Goal: Information Seeking & Learning: Learn about a topic

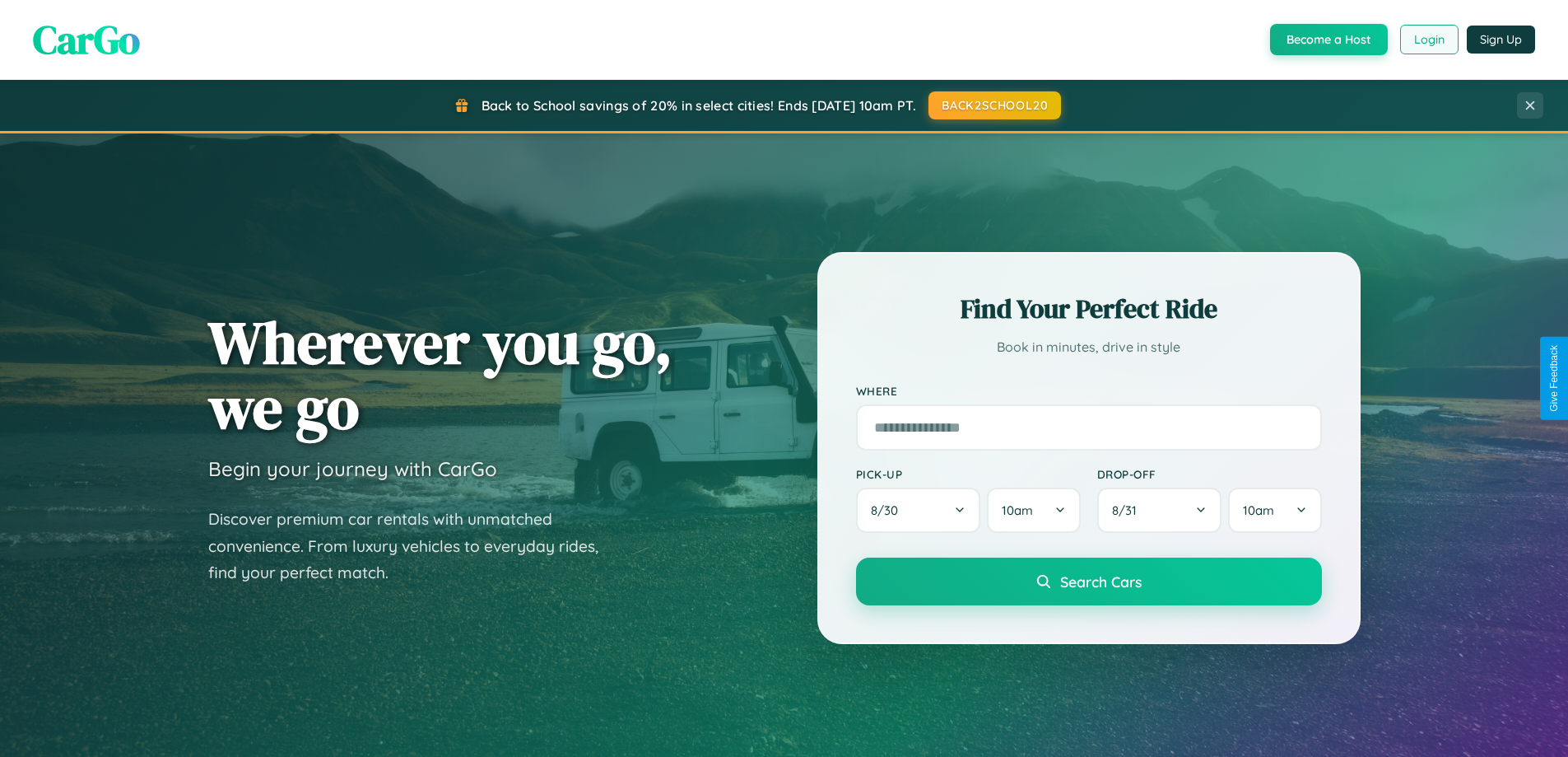
click at [1428, 40] on button "Login" at bounding box center [1429, 40] width 58 height 30
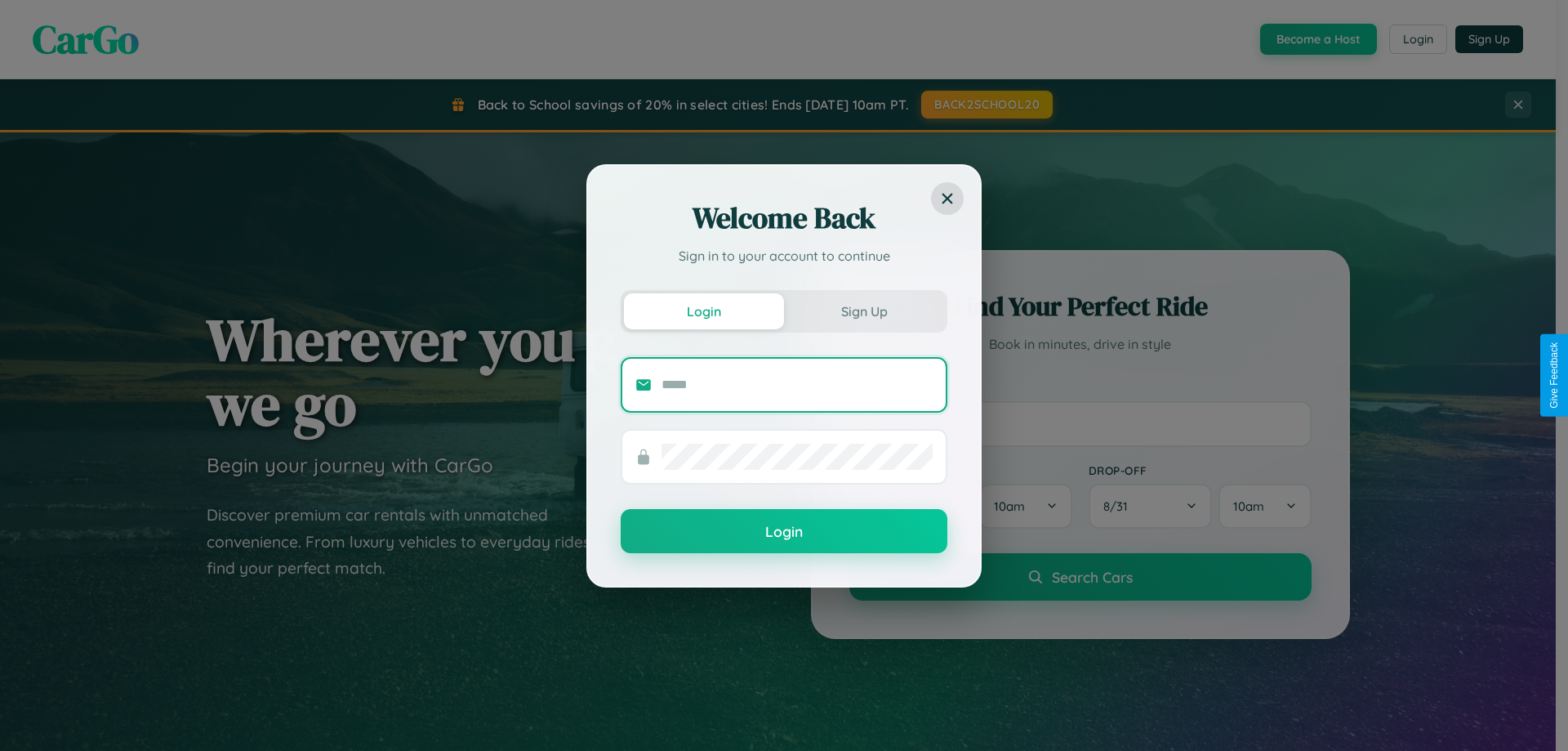
click at [798, 384] on input "text" at bounding box center [797, 384] width 271 height 26
type input "**********"
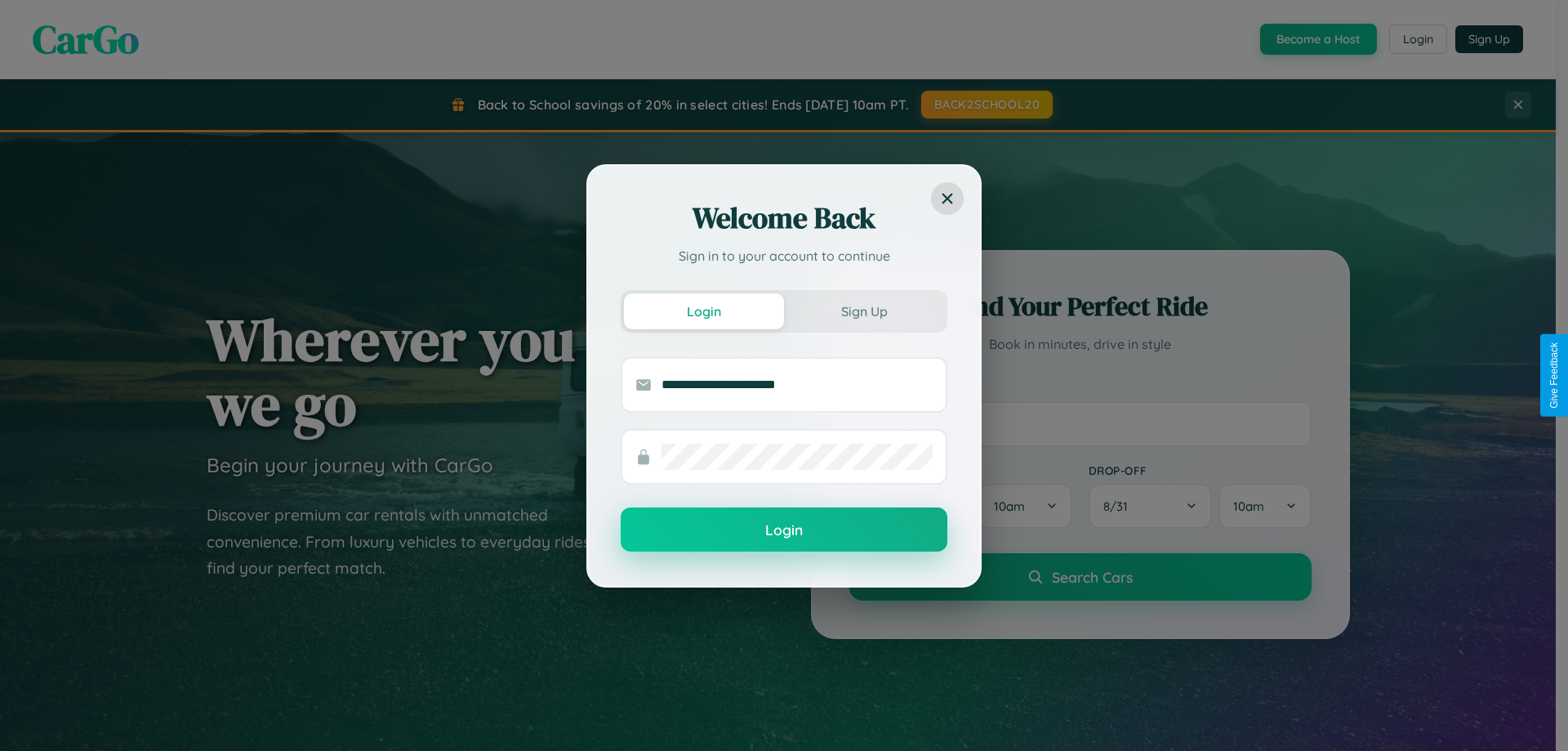
click at [784, 530] on button "Login" at bounding box center [783, 529] width 326 height 44
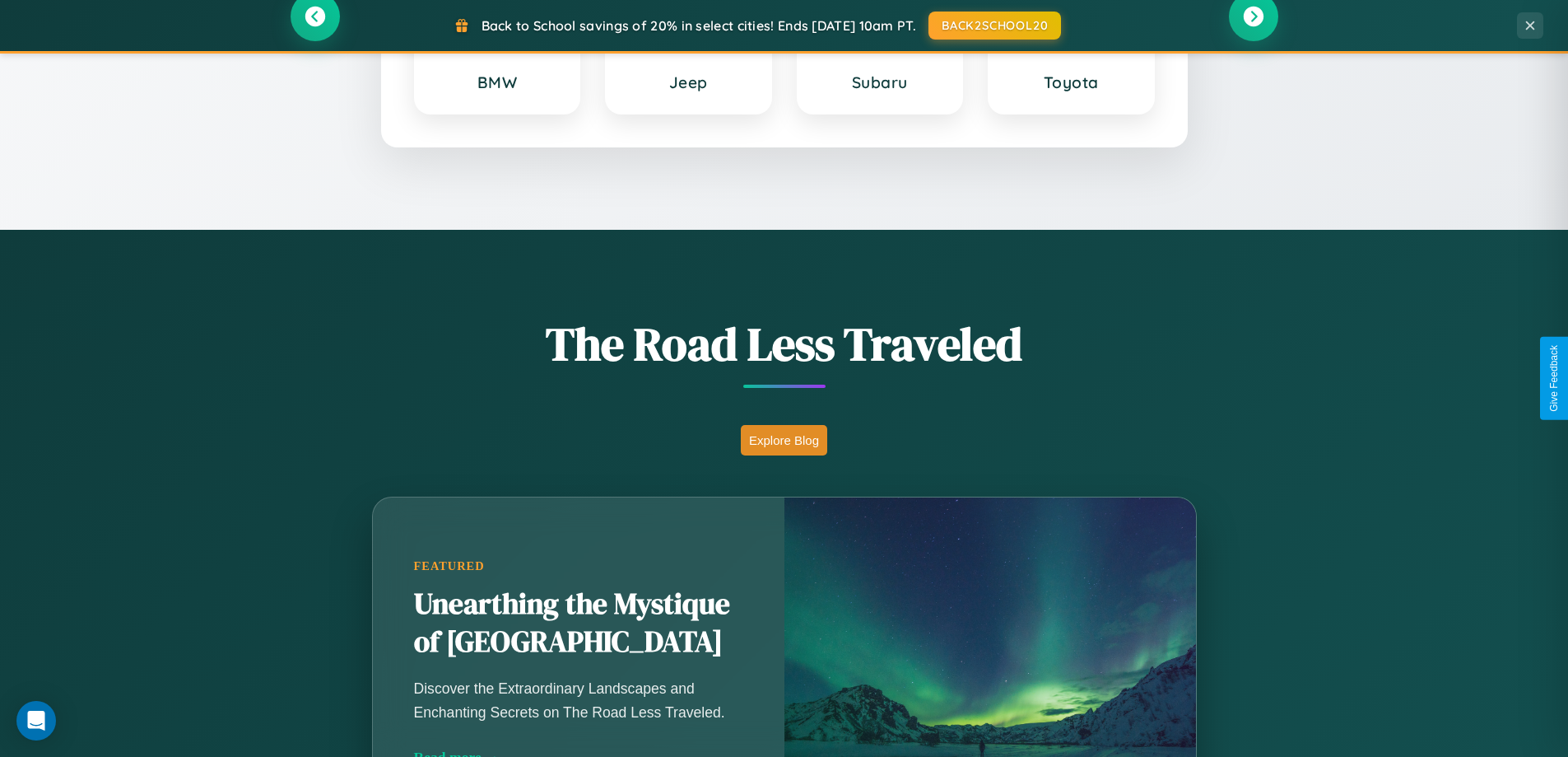
scroll to position [1133, 0]
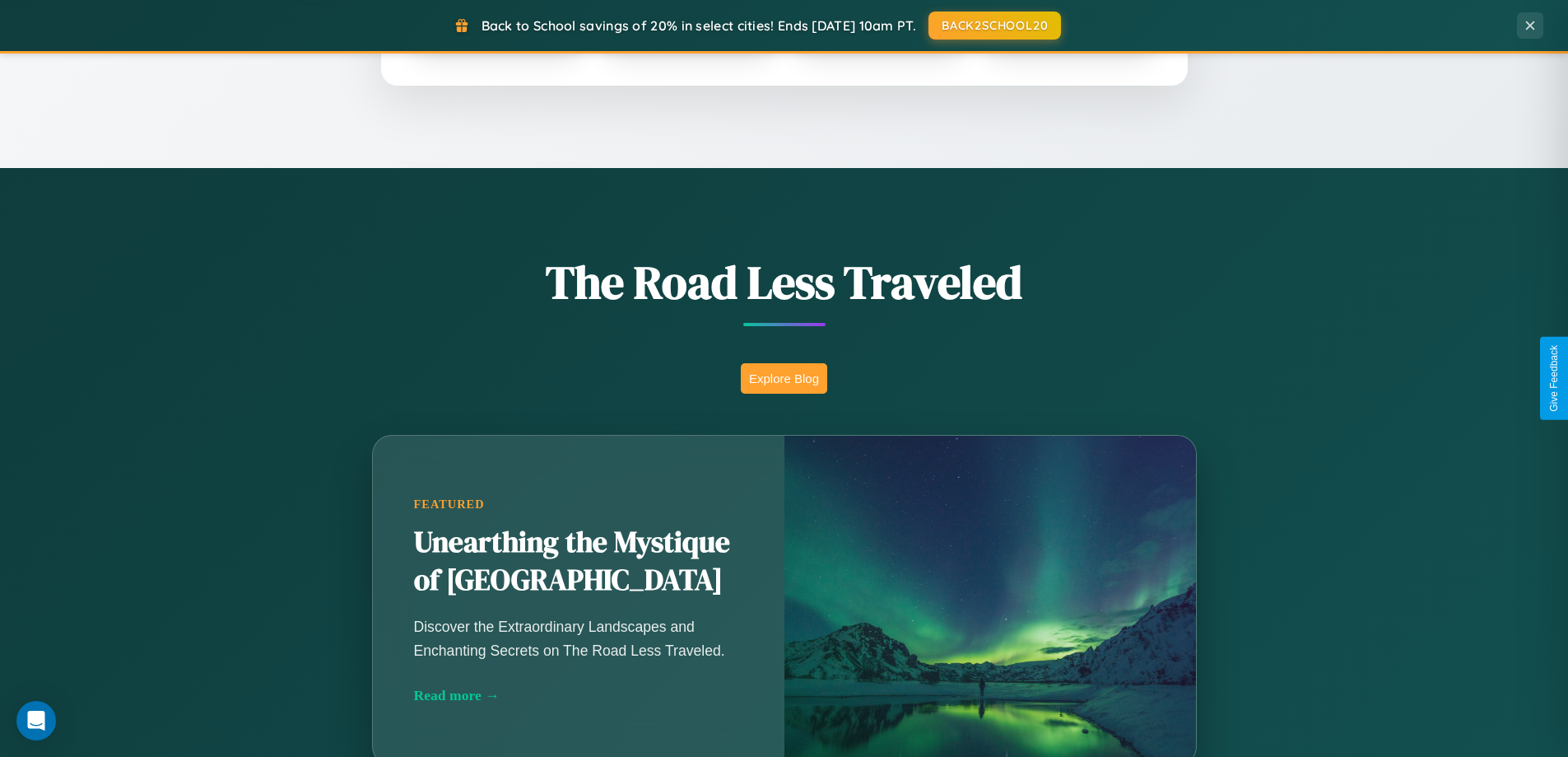
click at [784, 378] on button "Explore Blog" at bounding box center [784, 378] width 87 height 30
